Goal: Information Seeking & Learning: Learn about a topic

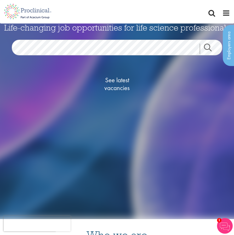
scroll to position [14, 0]
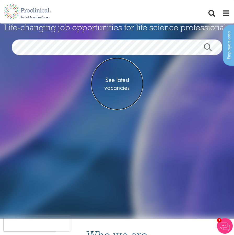
click at [119, 82] on span "See latest vacancies" at bounding box center [117, 84] width 52 height 16
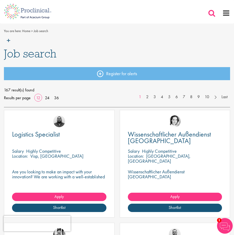
click at [211, 13] on span at bounding box center [212, 13] width 8 height 8
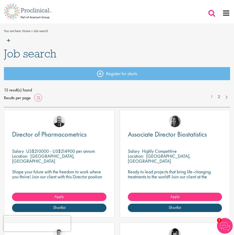
click at [209, 10] on span at bounding box center [212, 13] width 8 height 8
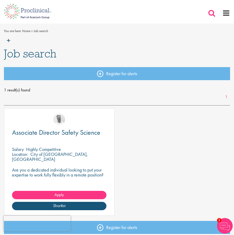
click at [210, 13] on span at bounding box center [212, 13] width 8 height 8
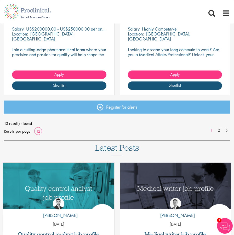
scroll to position [689, 0]
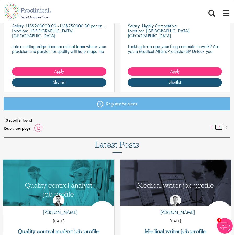
click at [220, 128] on link "2" at bounding box center [219, 127] width 8 height 6
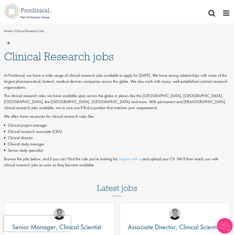
click at [121, 181] on h3 "Latest jobs" at bounding box center [117, 184] width 40 height 26
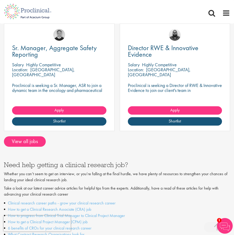
scroll to position [630, 0]
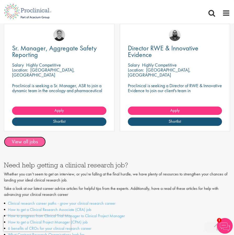
click at [31, 137] on link "View all jobs" at bounding box center [25, 142] width 42 height 10
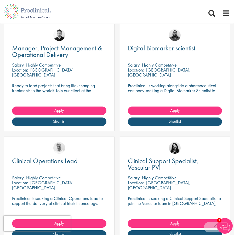
scroll to position [159, 0]
